Goal: Navigation & Orientation: Go to known website

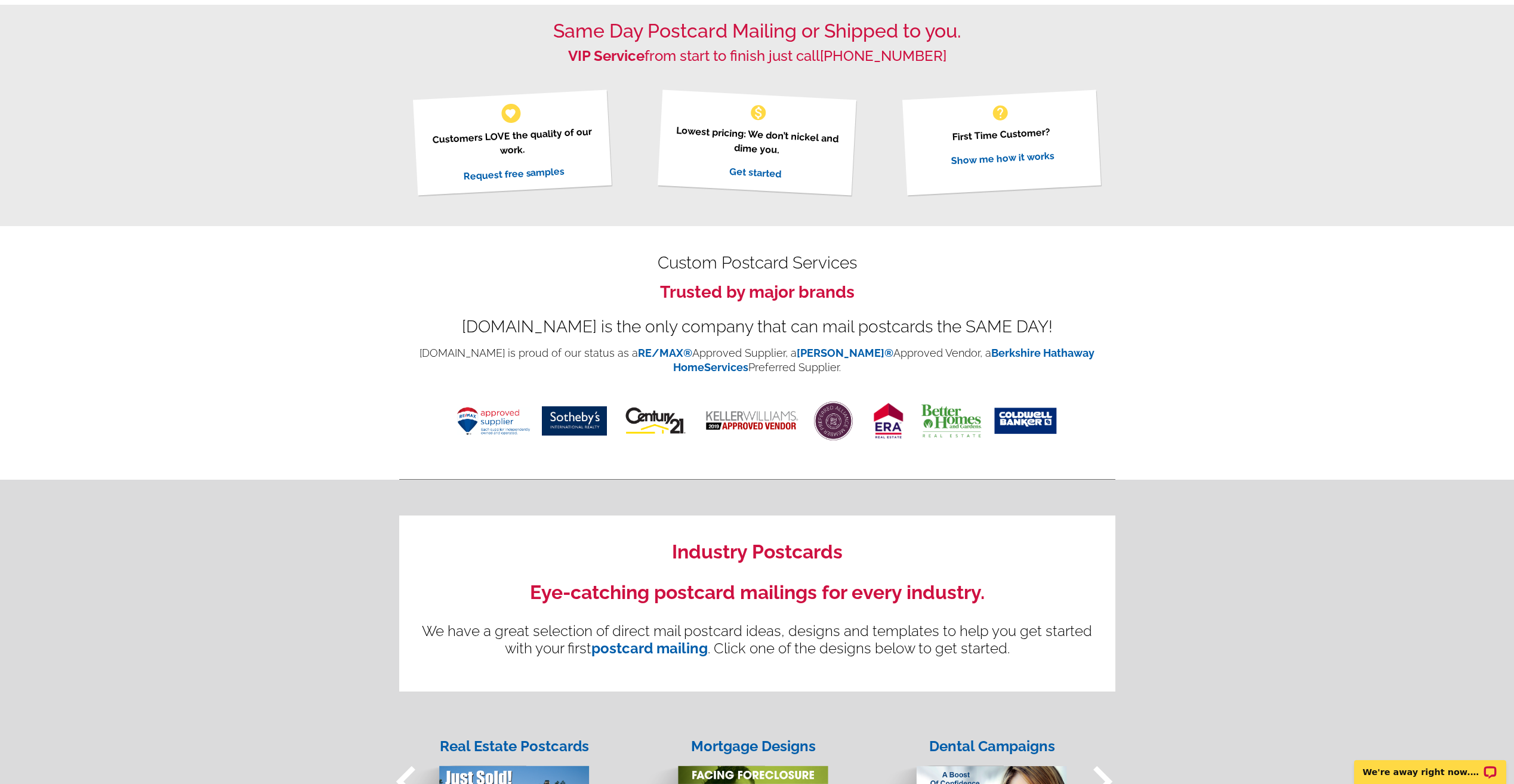
scroll to position [895, 0]
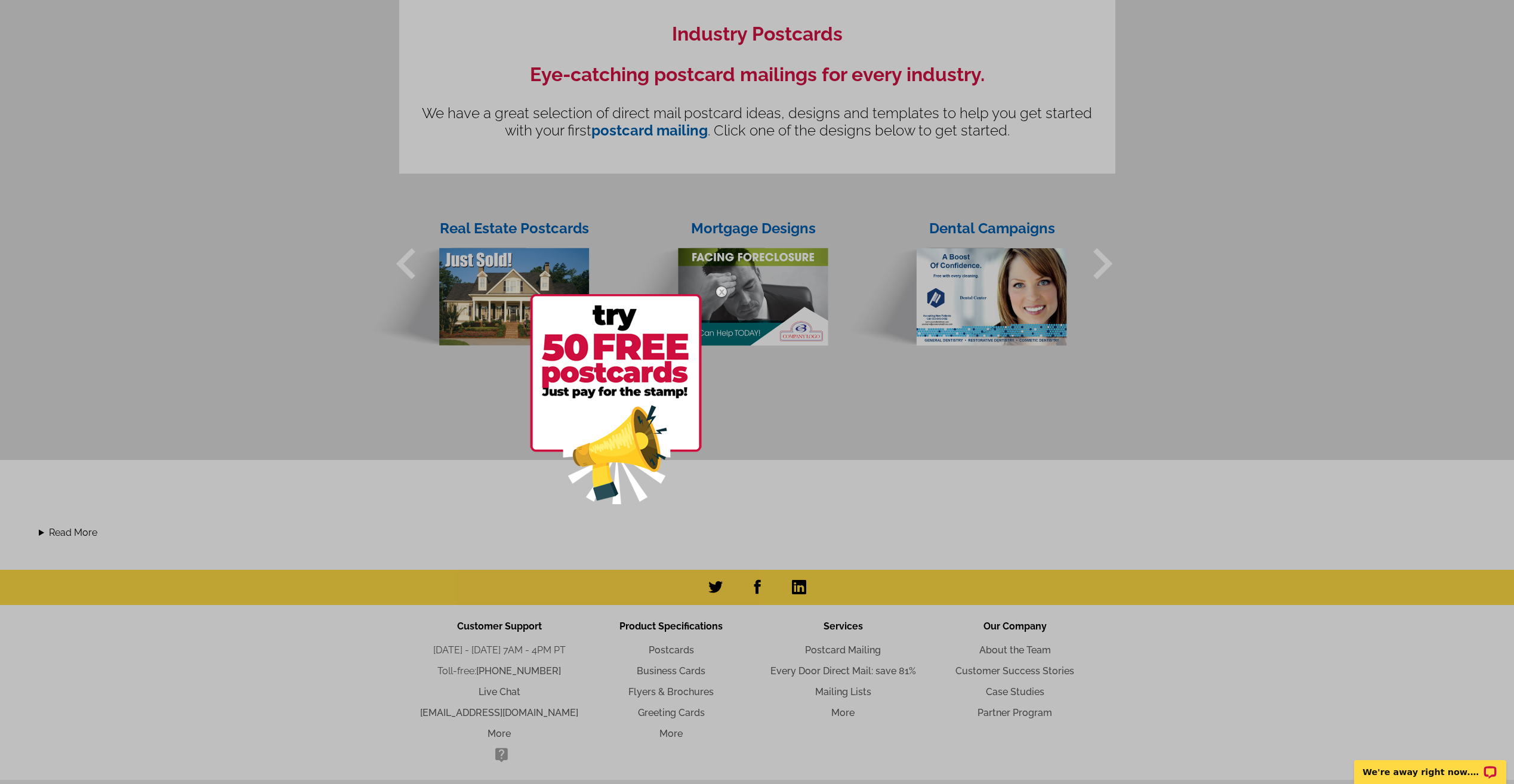
click at [423, 491] on div at bounding box center [757, 392] width 1514 height 784
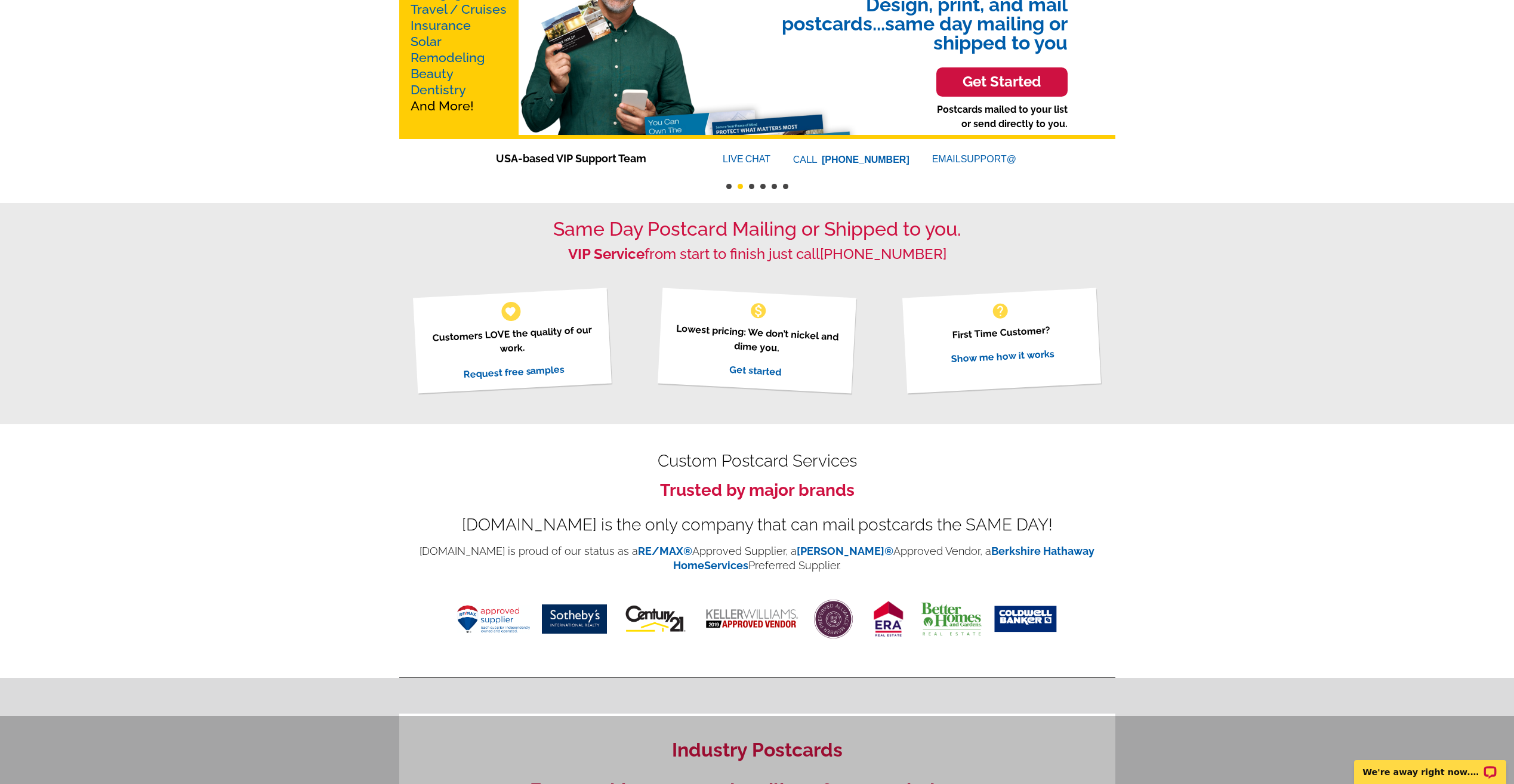
scroll to position [0, 0]
